Goal: Task Accomplishment & Management: Complete application form

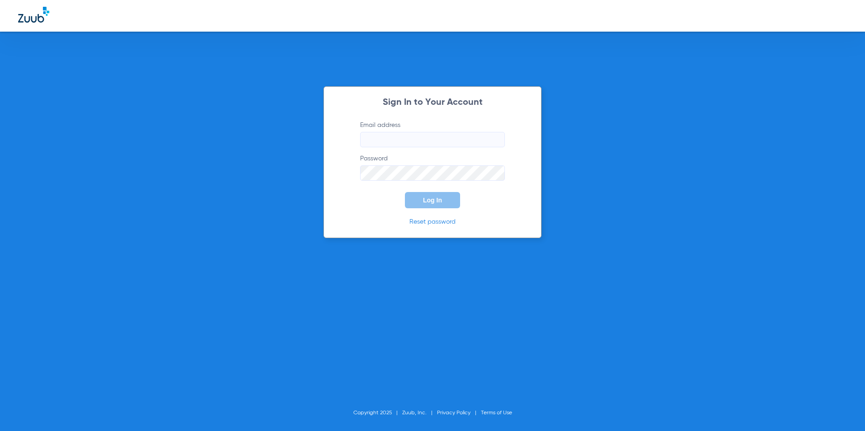
type input "[EMAIL_ADDRESS][DOMAIN_NAME]"
click at [426, 200] on span "Log In" at bounding box center [432, 200] width 19 height 7
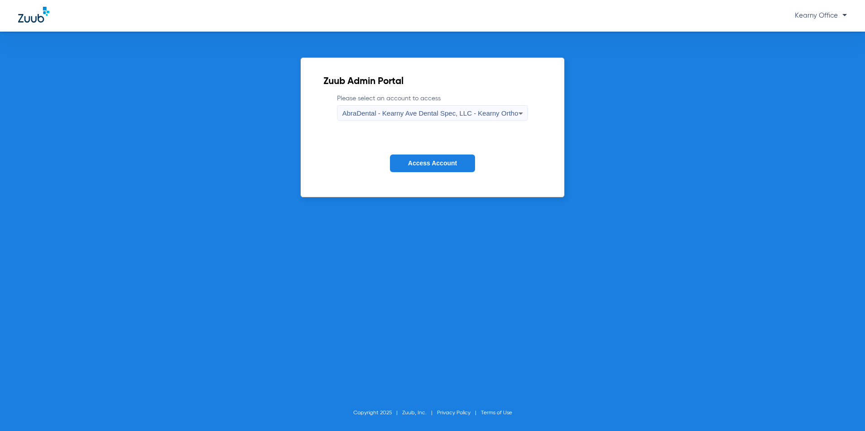
click at [450, 114] on span "AbraDental - Kearny Ave Dental Spec, LLC - Kearny Ortho" at bounding box center [430, 113] width 176 height 8
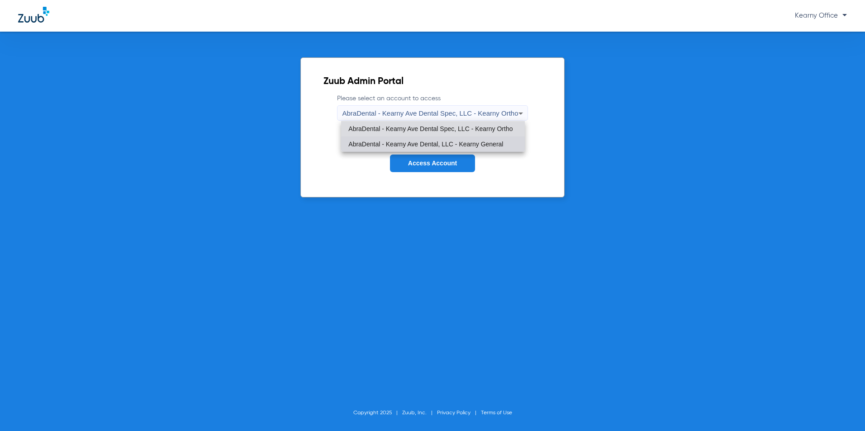
click at [449, 140] on mat-option "AbraDental - Kearny Ave Dental, LLC - Kearny General" at bounding box center [432, 144] width 183 height 15
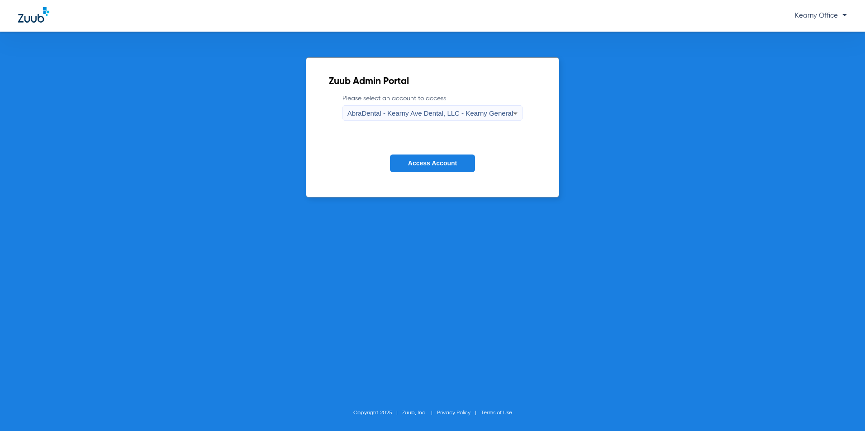
click at [444, 165] on span "Access Account" at bounding box center [432, 163] width 49 height 7
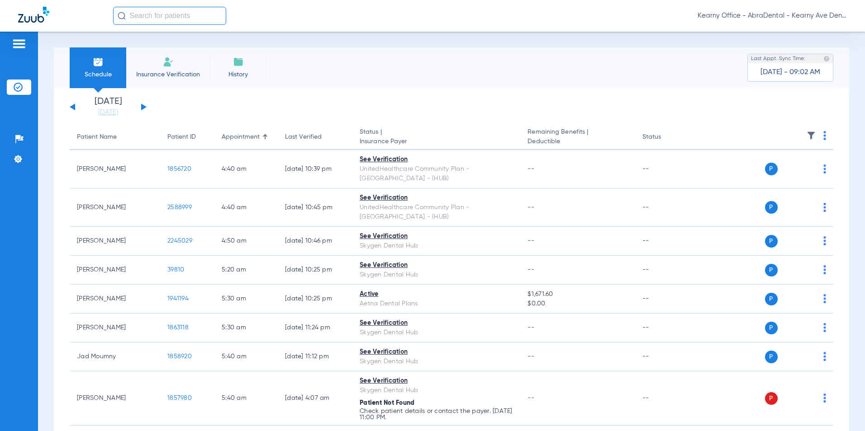
click at [150, 84] on li "Insurance Verification" at bounding box center [168, 67] width 84 height 41
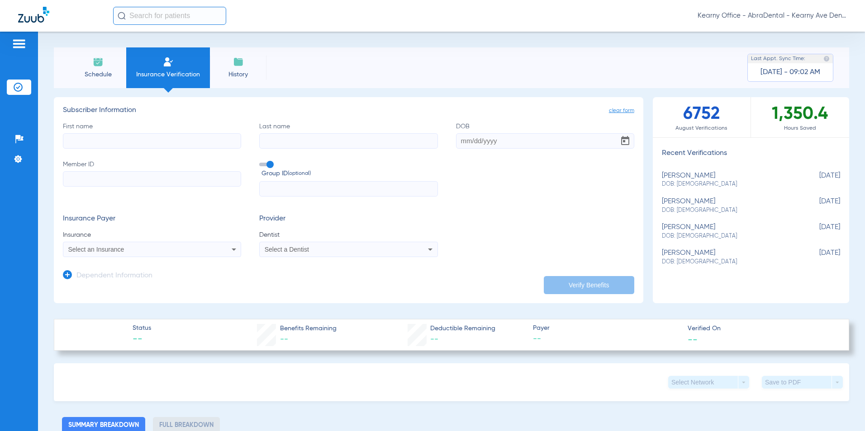
click at [108, 139] on input "First name" at bounding box center [152, 140] width 178 height 15
paste input "[PERSON_NAME]"
type input "[PERSON_NAME]"
click at [287, 137] on input "Last name" at bounding box center [348, 140] width 178 height 15
paste input "LA PARA"
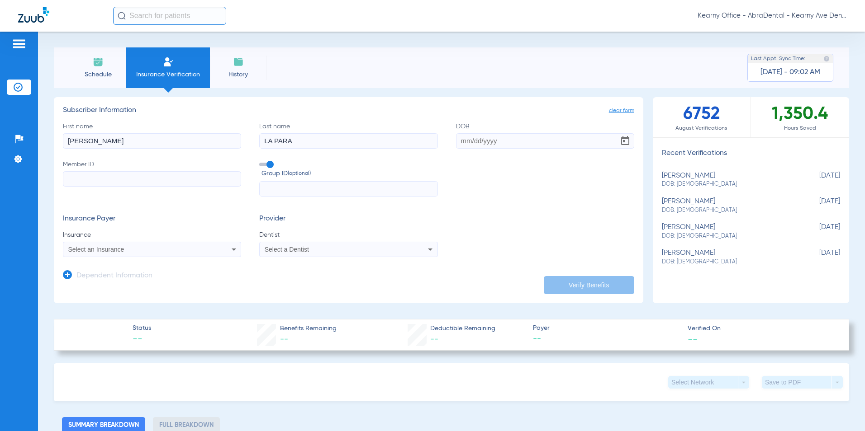
type input "LA PARA"
drag, startPoint x: 101, startPoint y: 143, endPoint x: -122, endPoint y: 136, distance: 223.1
click at [0, 136] on html "Kearny Office - AbraDental - Kearny Ave Dental, LLC - Kearny General Patients I…" at bounding box center [432, 215] width 865 height 431
drag, startPoint x: 313, startPoint y: 144, endPoint x: 142, endPoint y: 134, distance: 170.8
click at [146, 136] on div "First name Required Last name LA PARA DOB Member ID Group ID (optional)" at bounding box center [348, 159] width 571 height 75
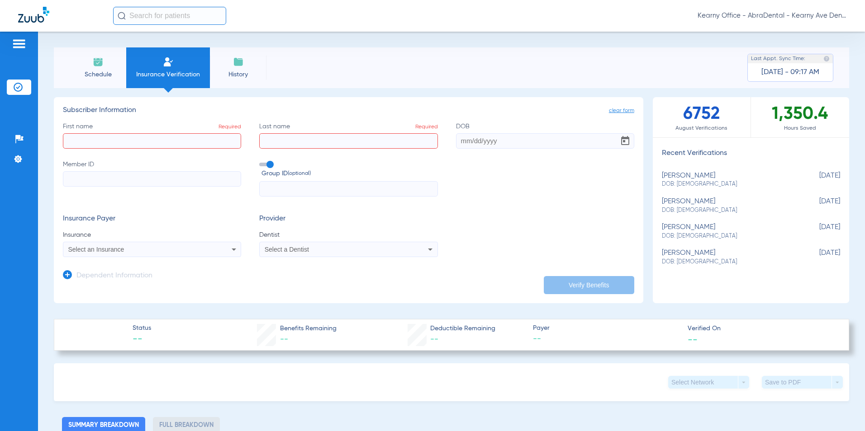
click at [104, 139] on input "First name Required" at bounding box center [152, 140] width 178 height 15
paste input "[PERSON_NAME]"
type input "[PERSON_NAME]"
click at [366, 135] on input "Last name Required" at bounding box center [348, 140] width 178 height 15
paste input "[PERSON_NAME]"
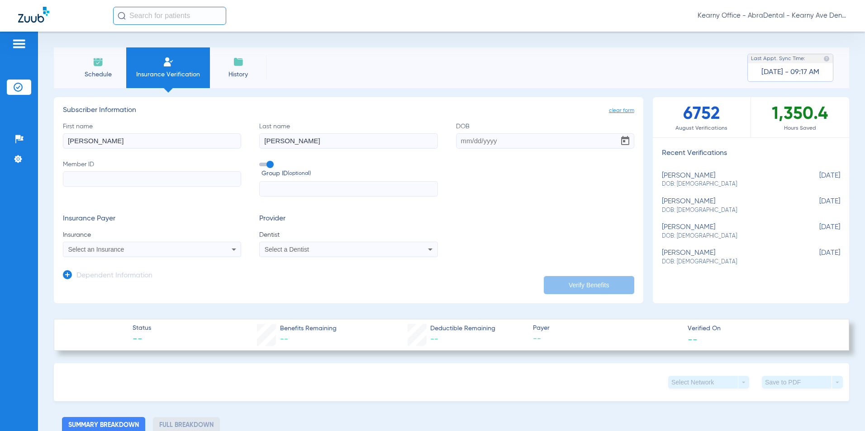
type input "[PERSON_NAME]"
click at [463, 145] on input "DOB" at bounding box center [545, 140] width 178 height 15
paste input "[DATE]"
type input "[DATE]"
click at [113, 183] on input "Member ID" at bounding box center [152, 178] width 178 height 15
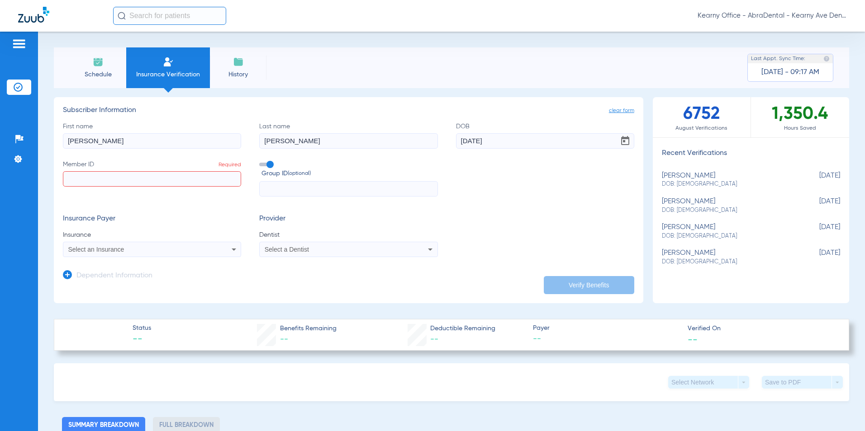
drag, startPoint x: 221, startPoint y: 183, endPoint x: 210, endPoint y: 185, distance: 11.0
click at [220, 183] on input "Member ID Required" at bounding box center [152, 178] width 178 height 15
paste input "3HZN14998040"
type input "3HZN14998040"
click at [278, 190] on input "text" at bounding box center [348, 188] width 178 height 15
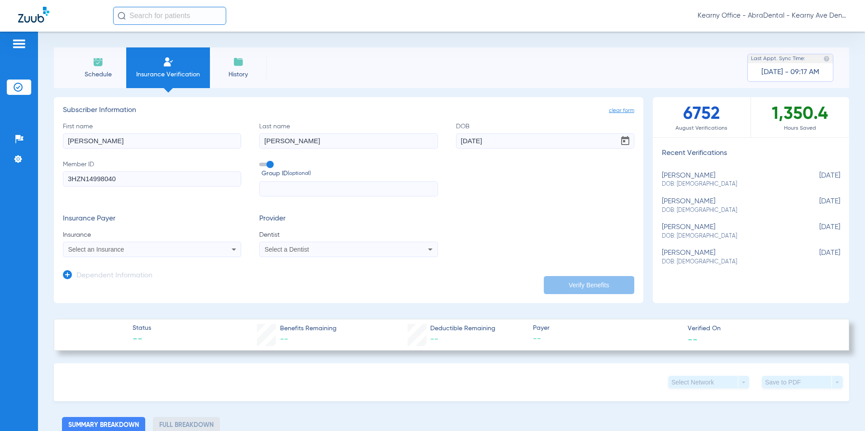
paste input "0967010001"
type input "0967010001"
click at [148, 241] on mat-select "Select an Insurance" at bounding box center [152, 249] width 178 height 15
click at [144, 241] on div "Select an Insurance" at bounding box center [135, 249] width 134 height 6
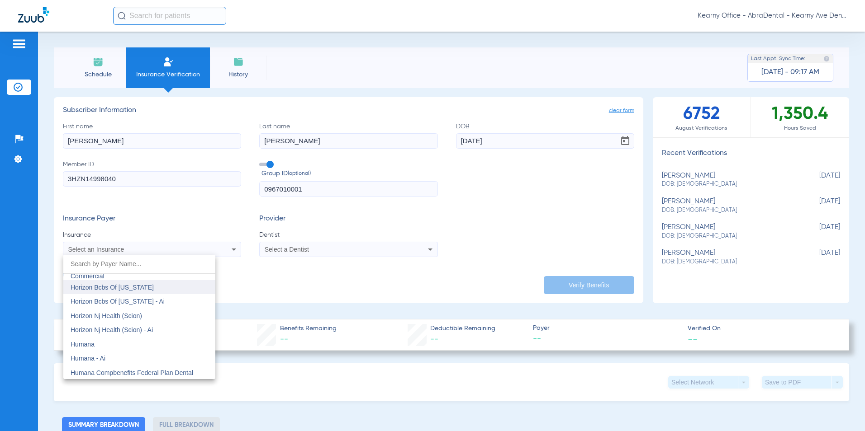
scroll to position [3301, 0]
click at [149, 241] on span "Horizon Bcbs Of [US_STATE]" at bounding box center [112, 299] width 83 height 7
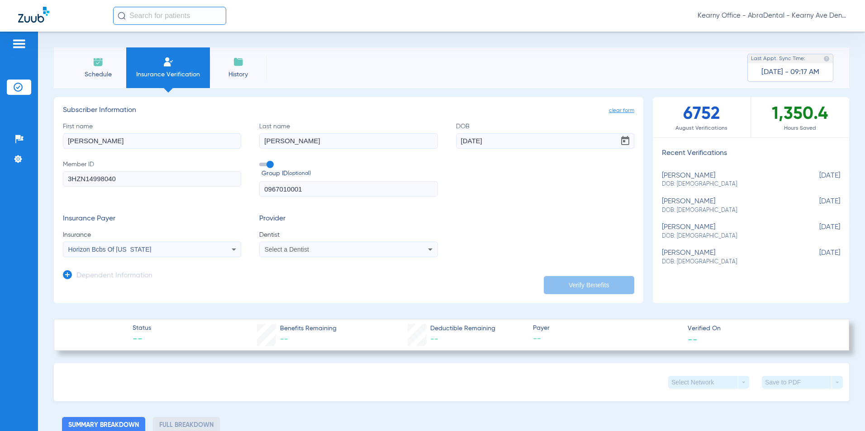
click at [280, 241] on span "Select a Dentist" at bounding box center [287, 249] width 44 height 7
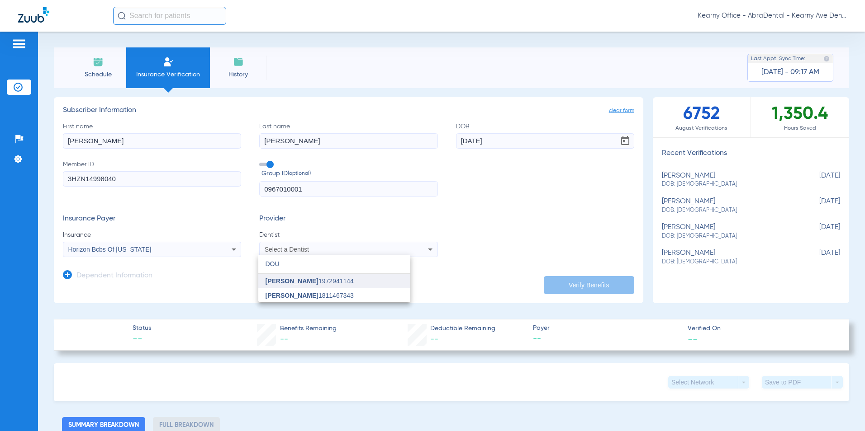
type input "DOU"
click at [301, 241] on span "[PERSON_NAME]" at bounding box center [291, 281] width 53 height 7
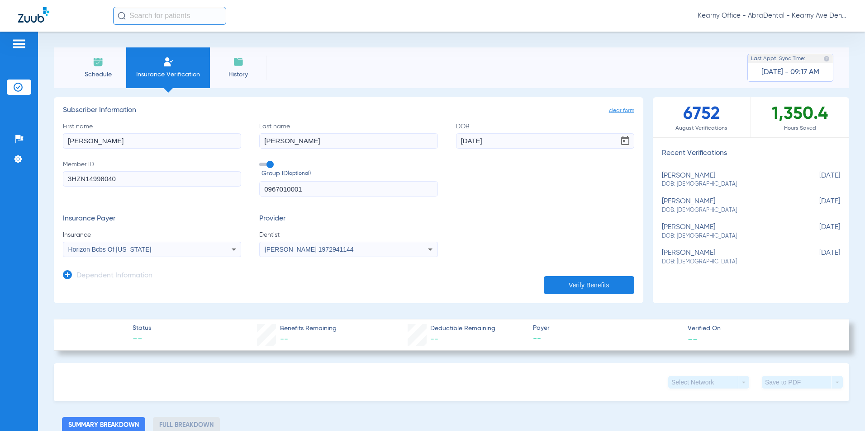
drag, startPoint x: 69, startPoint y: 277, endPoint x: 65, endPoint y: 284, distance: 7.7
click at [69, 241] on icon at bounding box center [67, 274] width 9 height 9
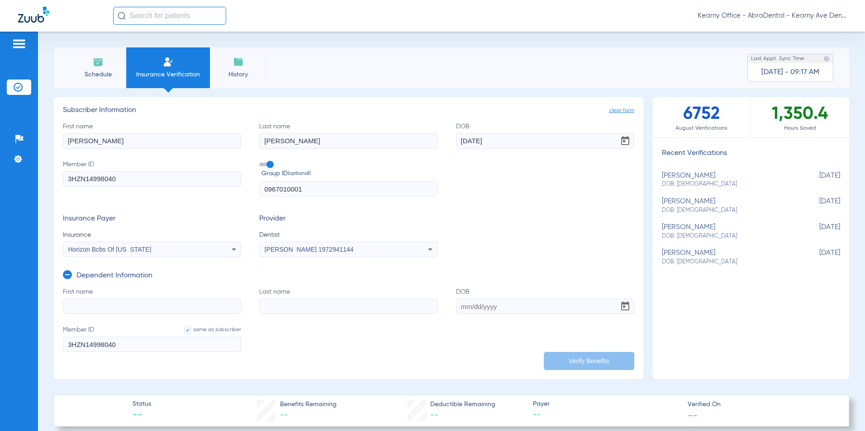
drag, startPoint x: 80, startPoint y: 323, endPoint x: 83, endPoint y: 317, distance: 5.9
click at [81, 241] on form "First name Last name DOB Member ID same as subscriber 3HZN14998040" at bounding box center [348, 326] width 571 height 76
click at [85, 241] on input "First name" at bounding box center [152, 306] width 178 height 15
click at [160, 241] on input "First name Required" at bounding box center [152, 306] width 178 height 15
paste input "XAYDII"
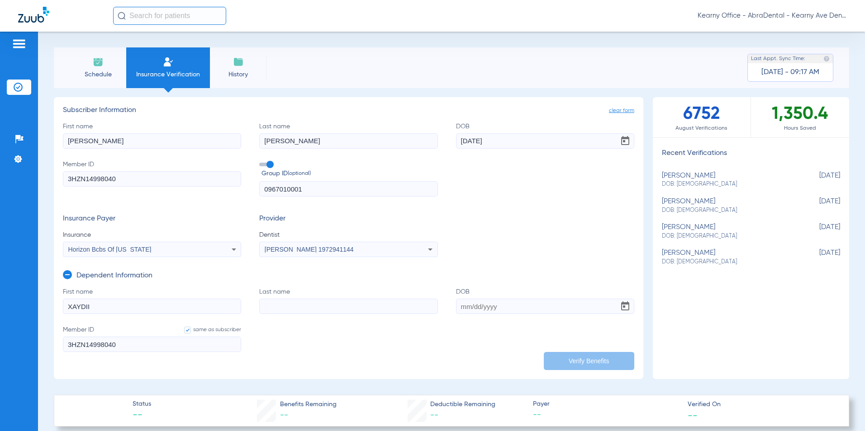
type input "XAYDII"
click at [300, 241] on input "Last name" at bounding box center [348, 306] width 178 height 15
paste input "[PERSON_NAME]"
type input "[PERSON_NAME]"
click at [463, 241] on input "DOB" at bounding box center [545, 306] width 178 height 15
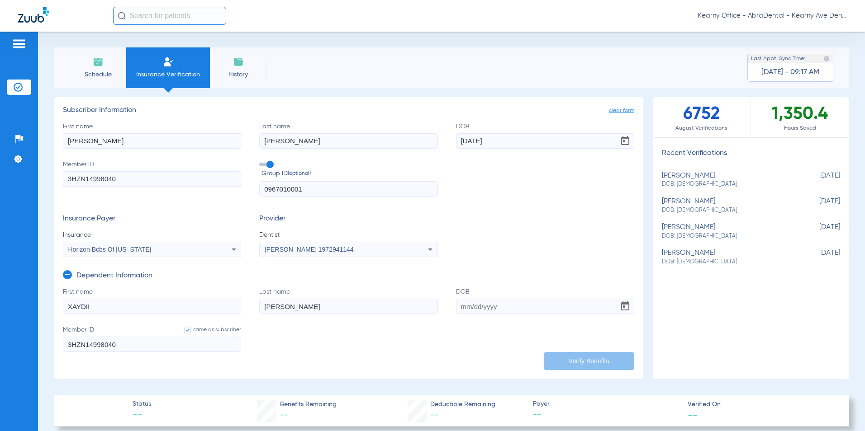
paste input "[DATE]"
type input "[DATE]"
click at [463, 241] on button "Verify Benefits" at bounding box center [589, 361] width 90 height 18
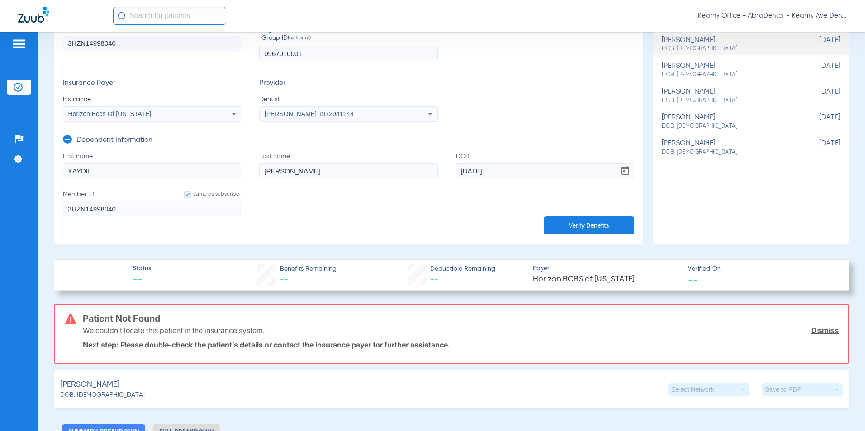
scroll to position [45, 0]
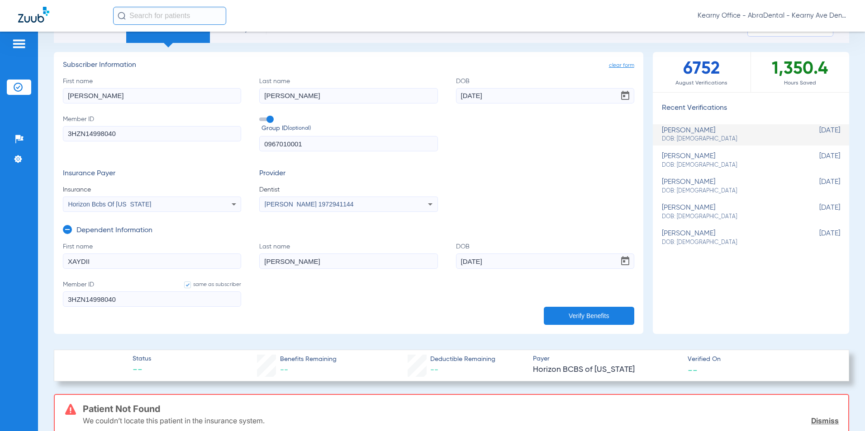
click at [320, 146] on input "0967010001" at bounding box center [348, 143] width 178 height 15
type input "096701"
click at [463, 241] on button "Verify Benefits" at bounding box center [589, 316] width 90 height 18
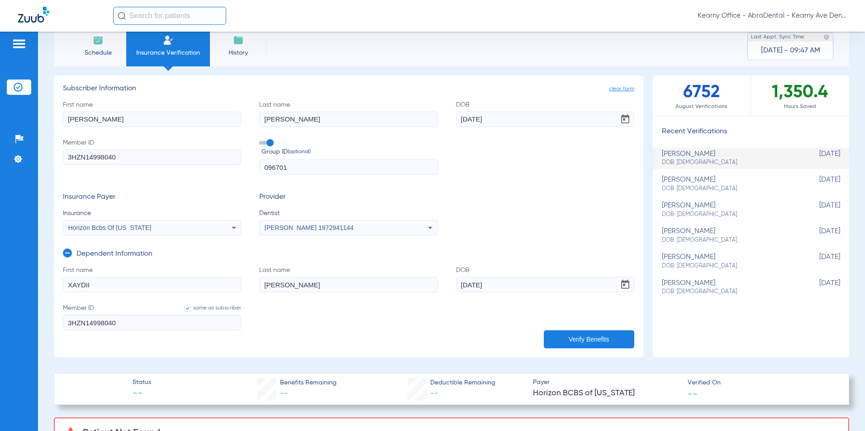
scroll to position [0, 0]
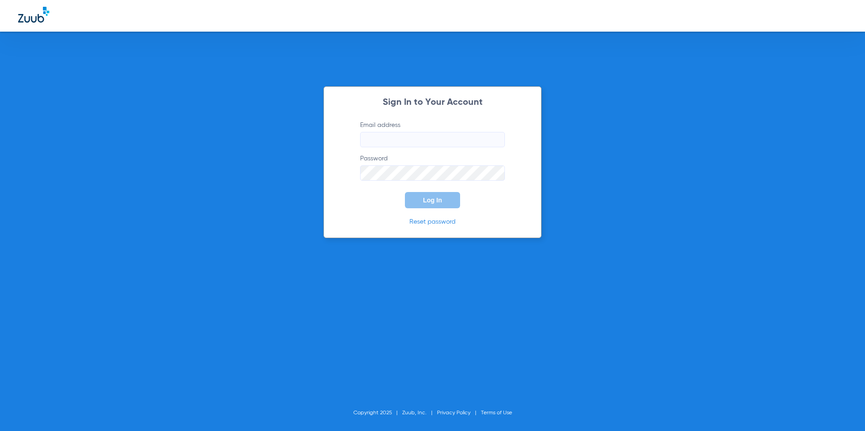
type input "[EMAIL_ADDRESS][DOMAIN_NAME]"
click at [442, 202] on button "Log In" at bounding box center [432, 200] width 55 height 16
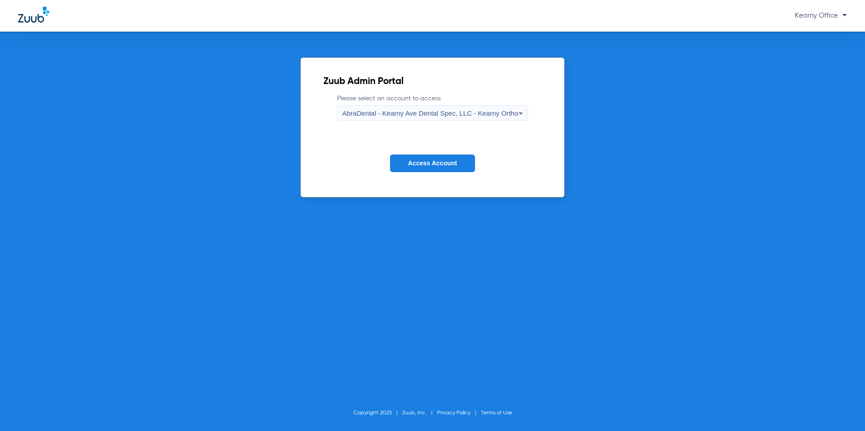
click at [463, 114] on span "AbraDental - Kearny Ave Dental Spec, LLC - Kearny Ortho" at bounding box center [430, 113] width 176 height 8
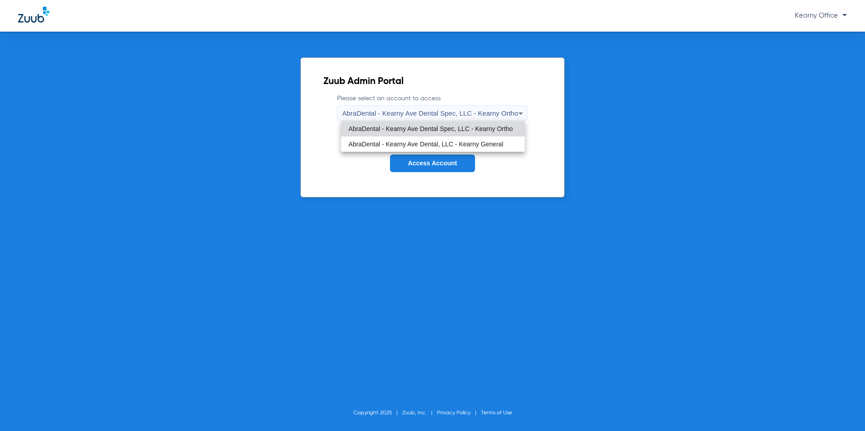
drag, startPoint x: 498, startPoint y: 136, endPoint x: 497, endPoint y: 141, distance: 5.4
click at [463, 137] on div "AbraDental - Kearny Ave Dental Spec, LLC - Kearny Ortho AbraDental - Kearny Ave…" at bounding box center [432, 136] width 183 height 31
click at [463, 141] on mat-option "AbraDental - Kearny Ave Dental, LLC - Kearny General" at bounding box center [432, 144] width 183 height 15
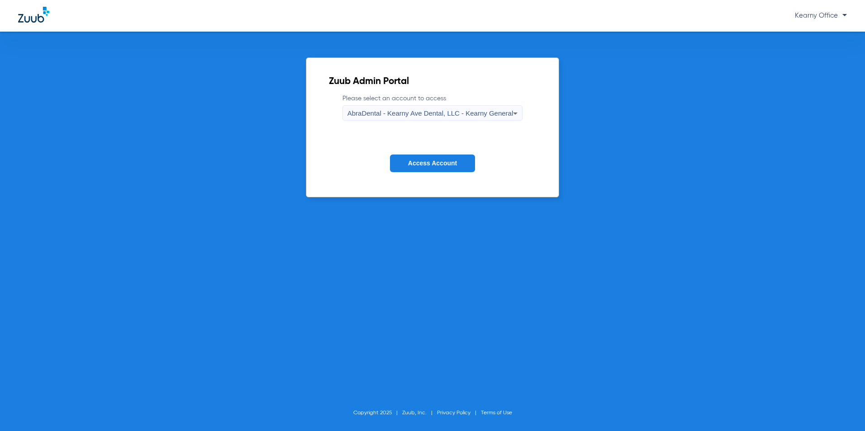
click at [463, 153] on form "Please select an account to access AbraDental - Kearny Ave Dental, LLC - Kearny…" at bounding box center [433, 140] width 208 height 92
click at [455, 160] on span "Access Account" at bounding box center [432, 163] width 49 height 7
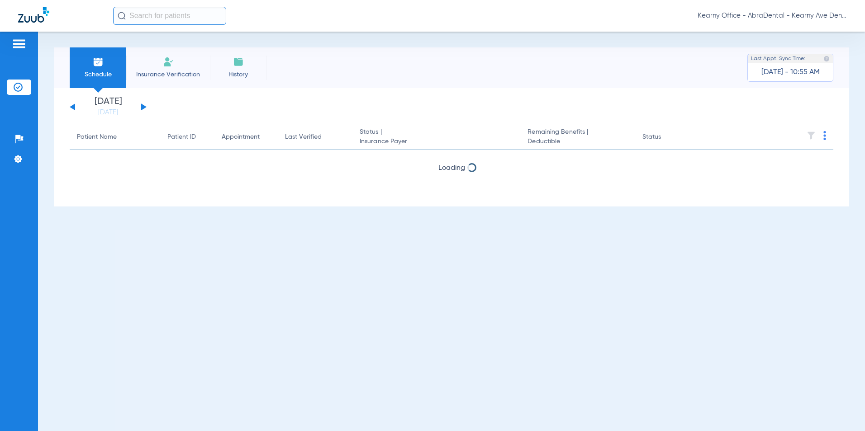
click at [167, 75] on span "Insurance Verification" at bounding box center [168, 74] width 70 height 9
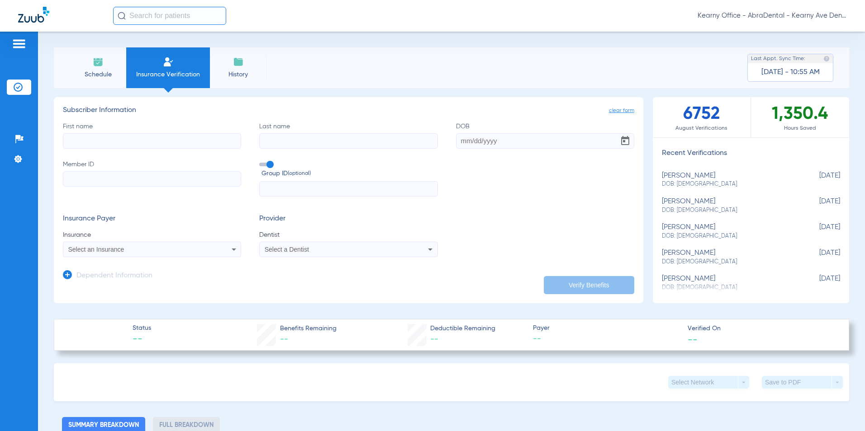
click at [105, 148] on input "First name" at bounding box center [152, 140] width 178 height 15
type input "SELVA"
type input "[PERSON_NAME]"
type input "[DATE]"
click at [114, 182] on input "Member ID" at bounding box center [152, 178] width 178 height 15
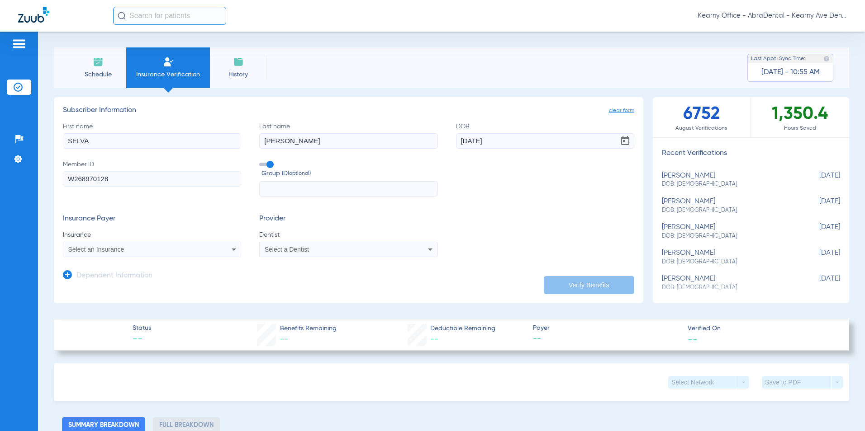
type input "W268970128"
click at [279, 195] on input "text" at bounding box center [348, 188] width 178 height 15
type input "02857150"
click at [105, 241] on mat-select "Select an Insurance" at bounding box center [152, 249] width 178 height 15
click at [95, 241] on app-dependent-form "Dependent Information" at bounding box center [348, 272] width 571 height 30
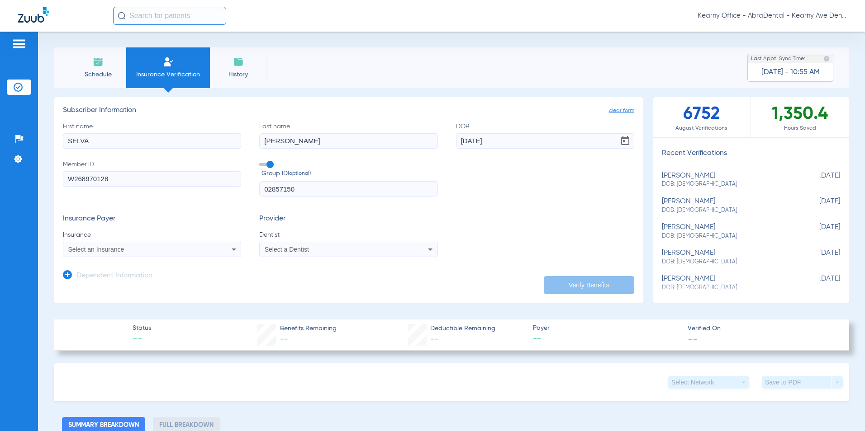
click at [90, 241] on span "Select an Insurance" at bounding box center [96, 249] width 56 height 7
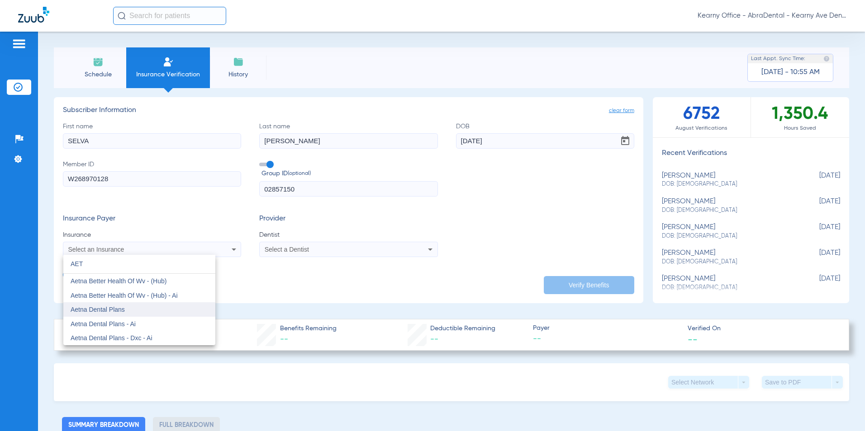
type input "AET"
click at [129, 241] on mat-option "Aetna Dental Plans" at bounding box center [139, 310] width 152 height 14
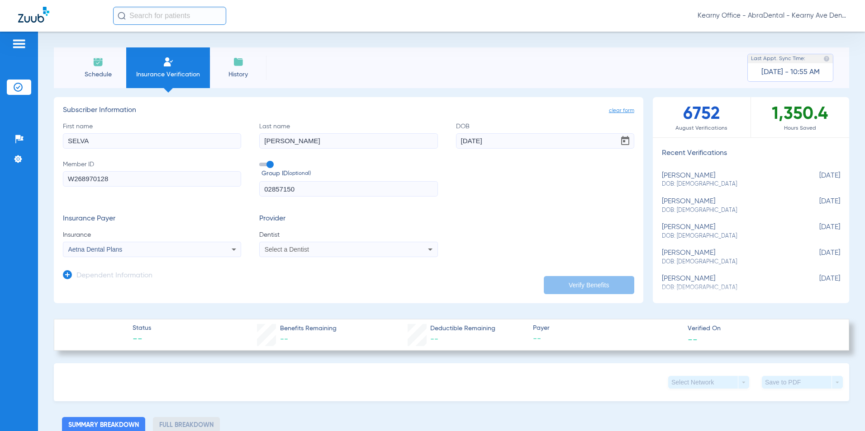
click at [285, 241] on app-form-autocomplete "Dentist Select a Dentist" at bounding box center [348, 244] width 178 height 27
click at [281, 241] on span "Select a Dentist" at bounding box center [287, 249] width 44 height 7
type input "[PERSON_NAME]"
click at [307, 241] on span "[PERSON_NAME] 1972941144" at bounding box center [309, 281] width 88 height 6
click at [63, 241] on icon at bounding box center [67, 274] width 9 height 9
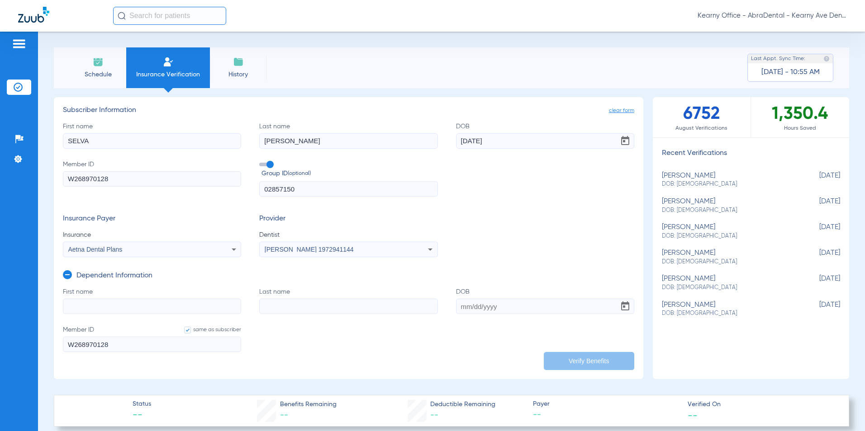
click at [75, 241] on input "First name" at bounding box center [152, 306] width 178 height 15
type input "[PERSON_NAME]"
type input "[DATE]"
click at [463, 241] on button "Verify Benefits" at bounding box center [589, 361] width 90 height 18
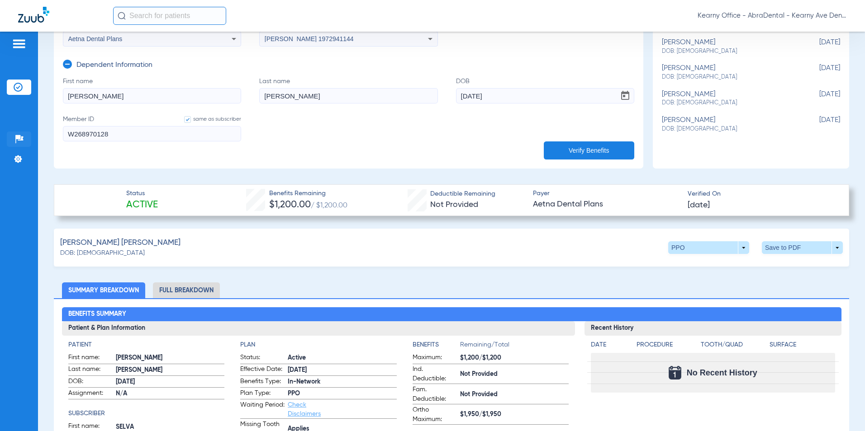
scroll to position [181, 0]
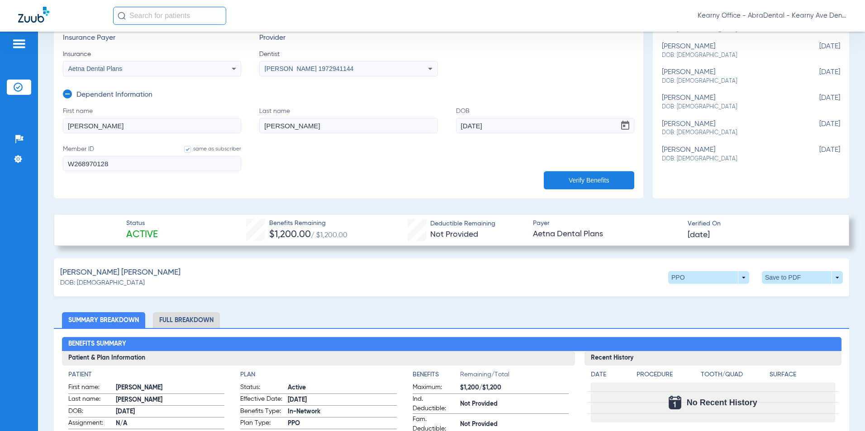
click at [182, 241] on li "Full Breakdown" at bounding box center [186, 320] width 67 height 16
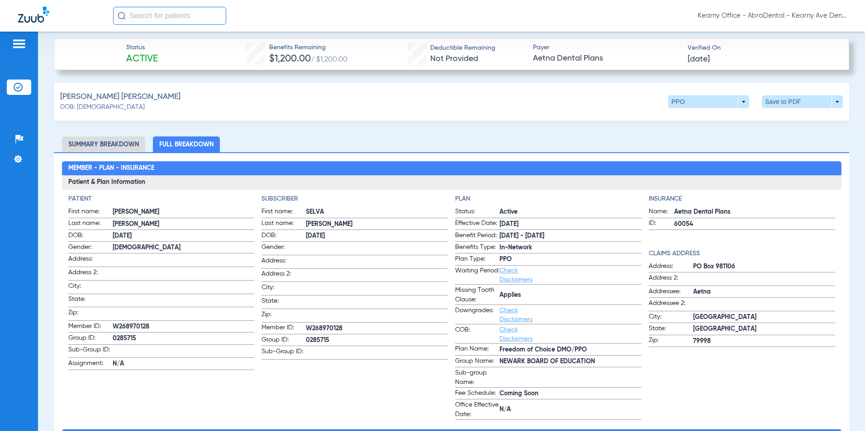
scroll to position [271, 0]
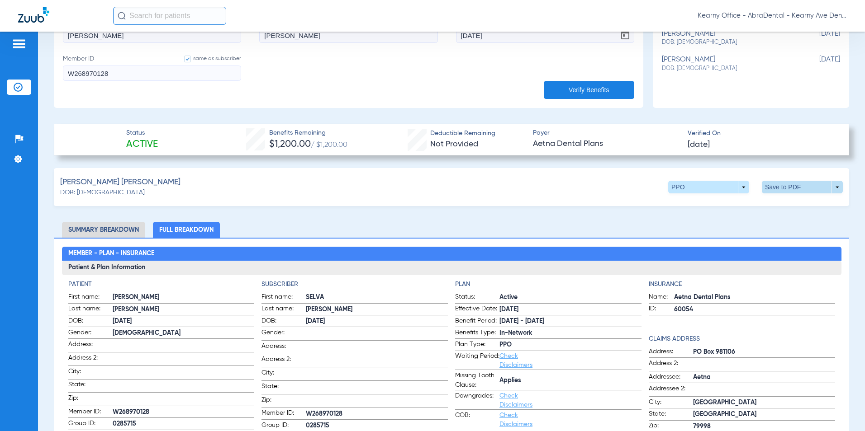
click at [463, 192] on span at bounding box center [802, 187] width 81 height 13
click at [463, 204] on button "insert_drive_file Save to PDF" at bounding box center [718, 204] width 68 height 18
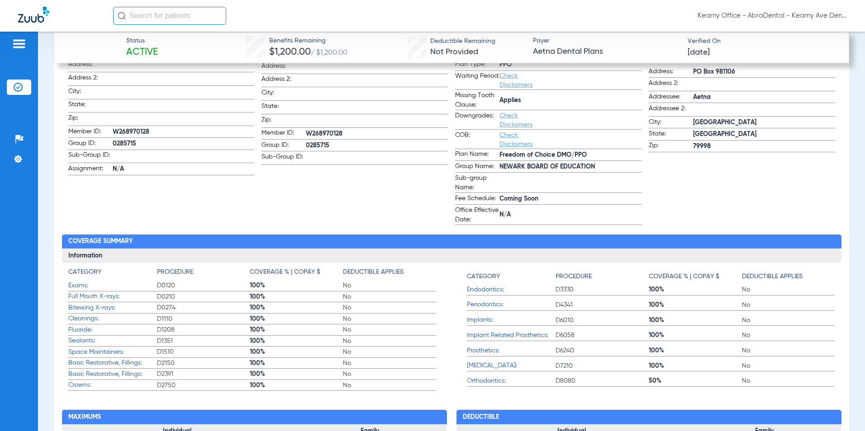
scroll to position [633, 0]
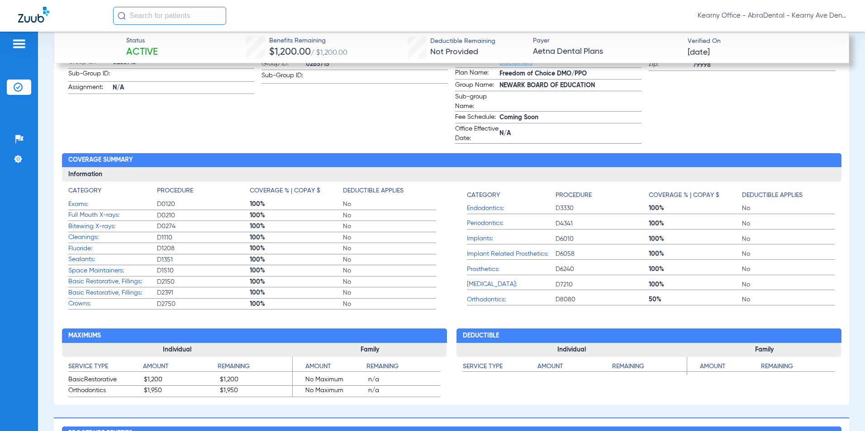
click at [387, 85] on app-subscriber-information "Subscriber First name: SELVA Last name: [PERSON_NAME]: [DEMOGRAPHIC_DATA] Gende…" at bounding box center [354, 31] width 186 height 226
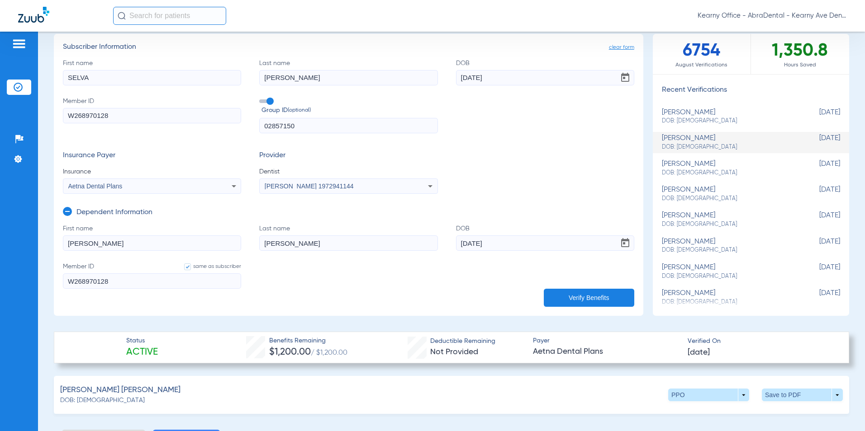
scroll to position [0, 0]
